Goal: Task Accomplishment & Management: Manage account settings

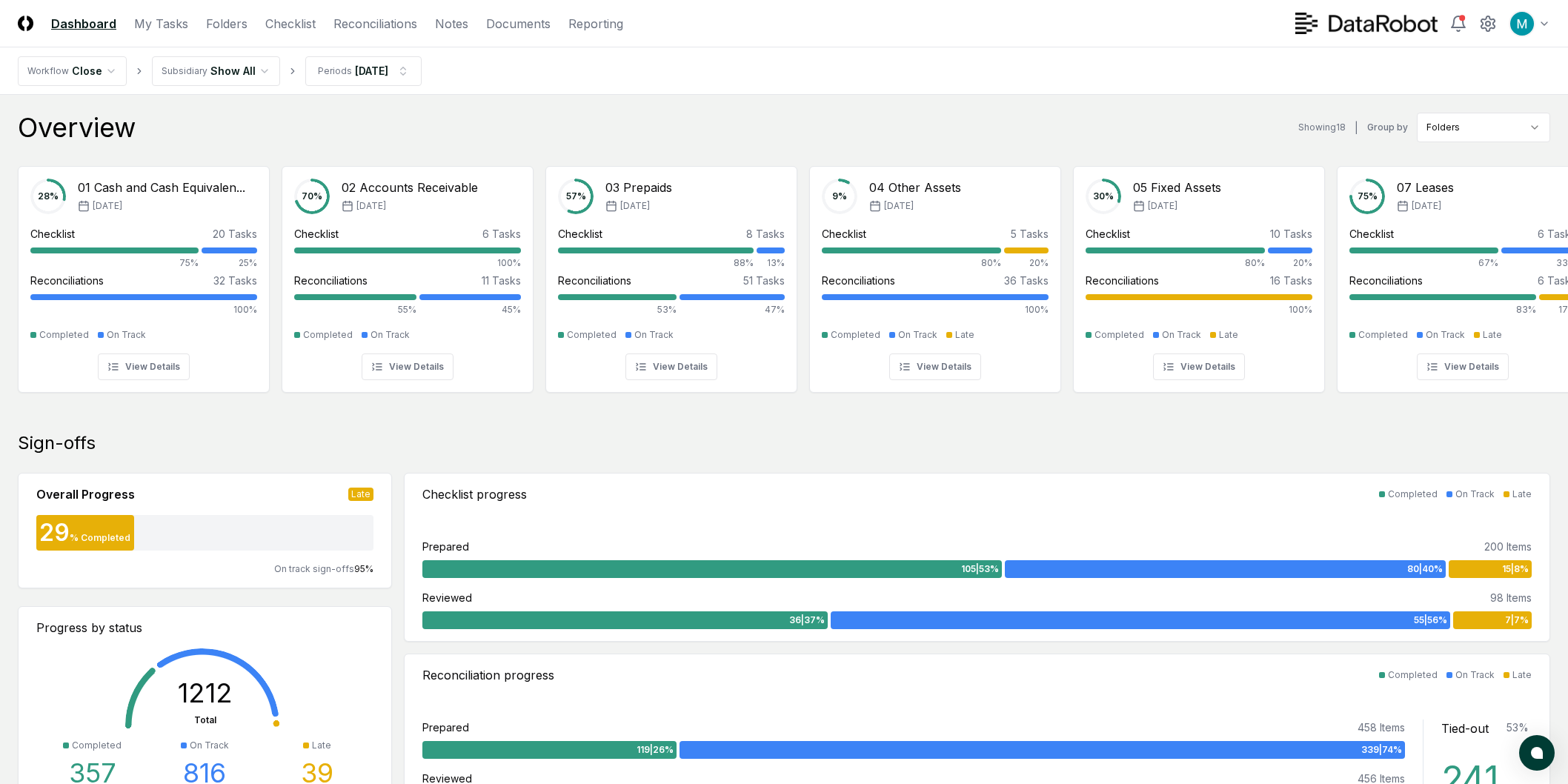
scroll to position [1209, 0]
click at [181, 31] on link "My Tasks" at bounding box center [161, 23] width 54 height 18
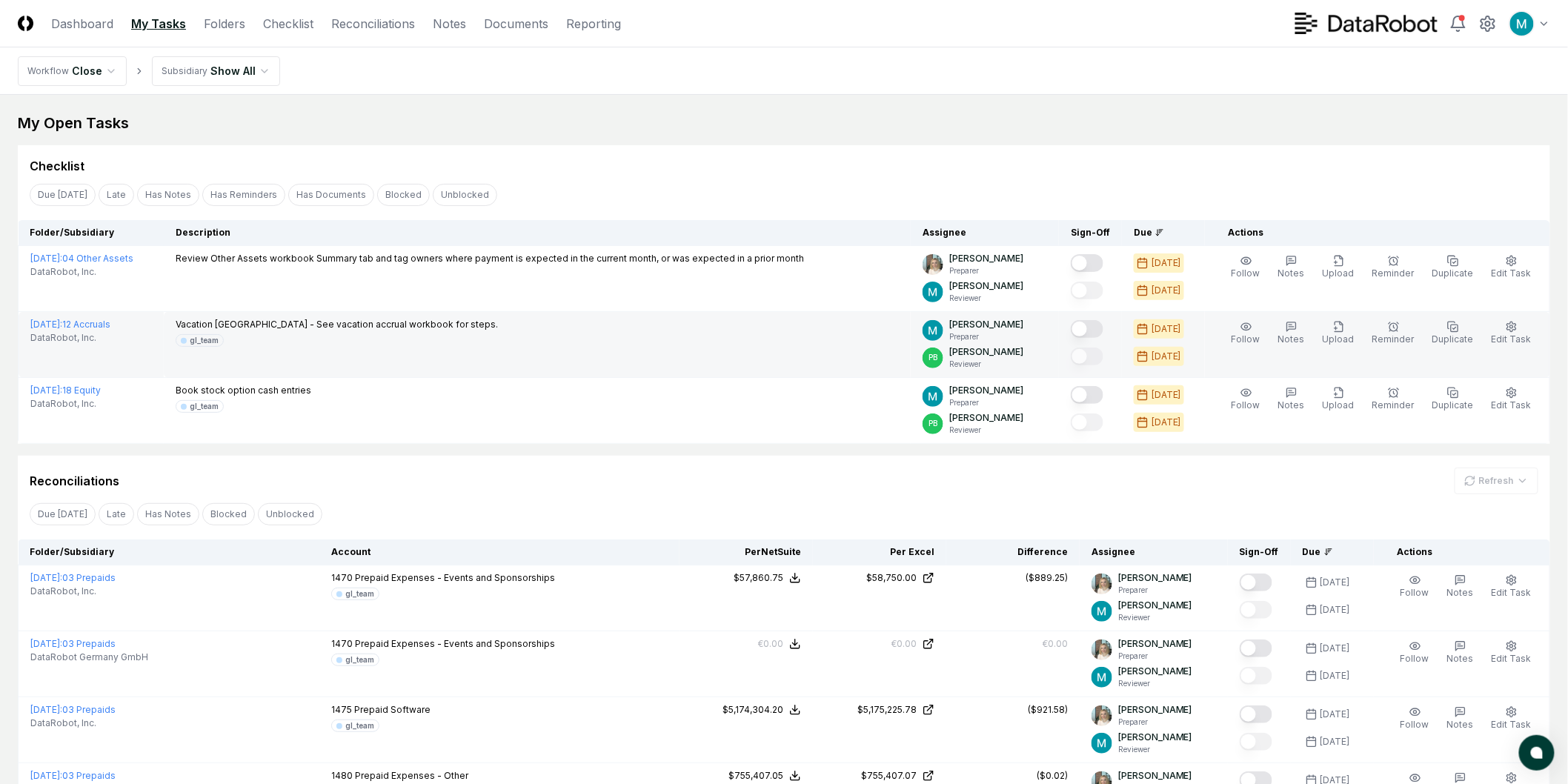
click at [1099, 324] on button "Mark complete" at bounding box center [1087, 328] width 33 height 18
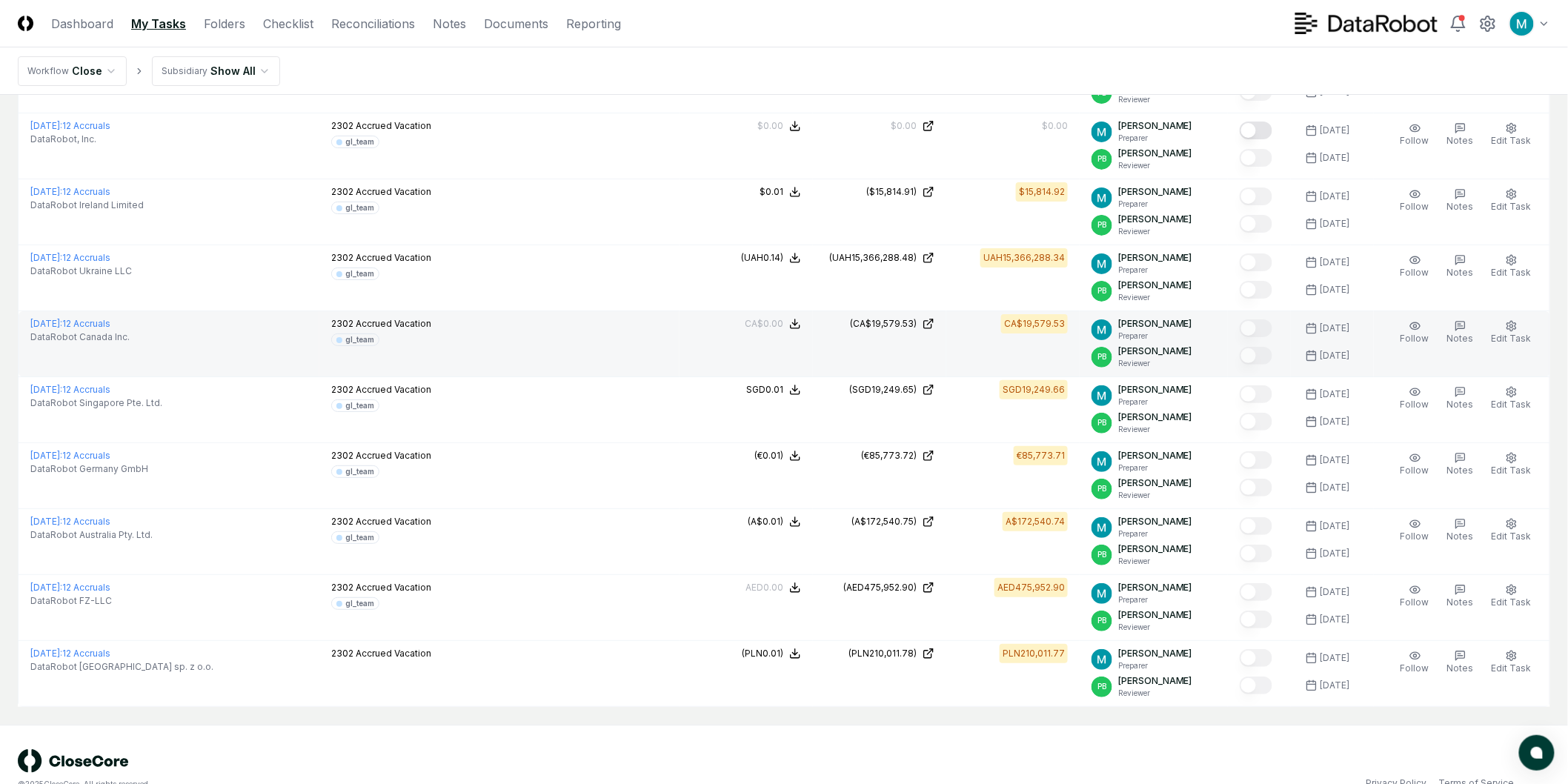
scroll to position [2330, 0]
